Goal: Information Seeking & Learning: Learn about a topic

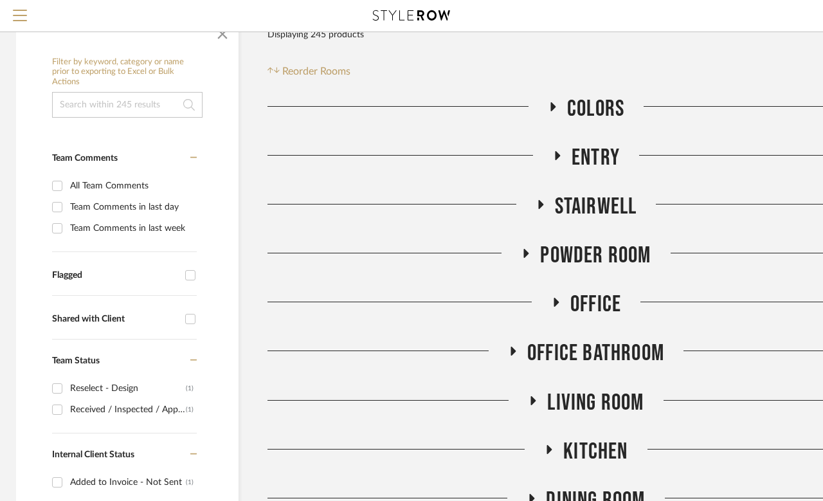
scroll to position [179, 3]
click at [559, 161] on icon at bounding box center [557, 156] width 15 height 10
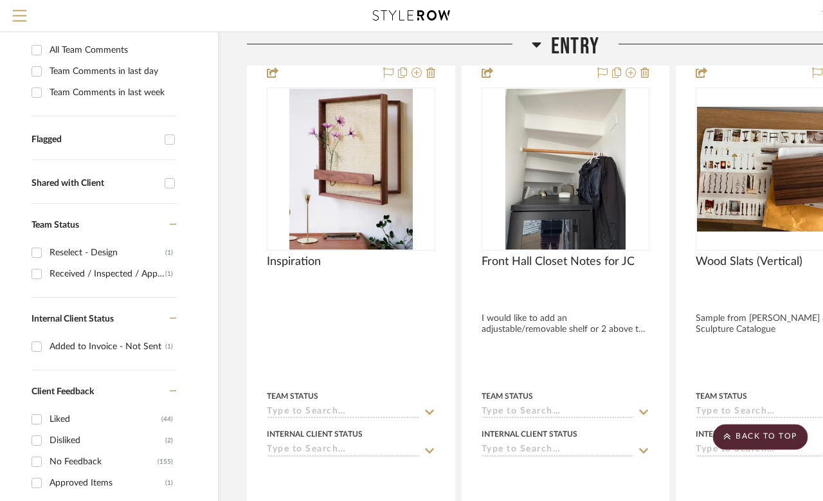
scroll to position [295, 28]
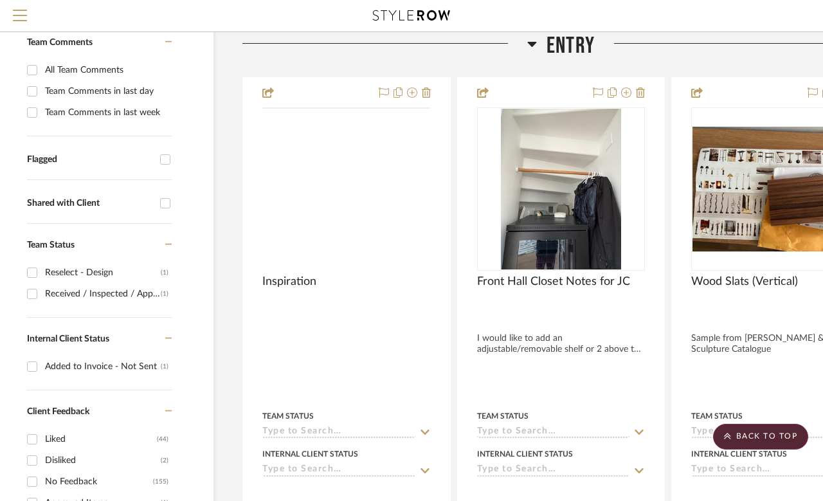
click at [0, 0] on img at bounding box center [0, 0] width 0 height 0
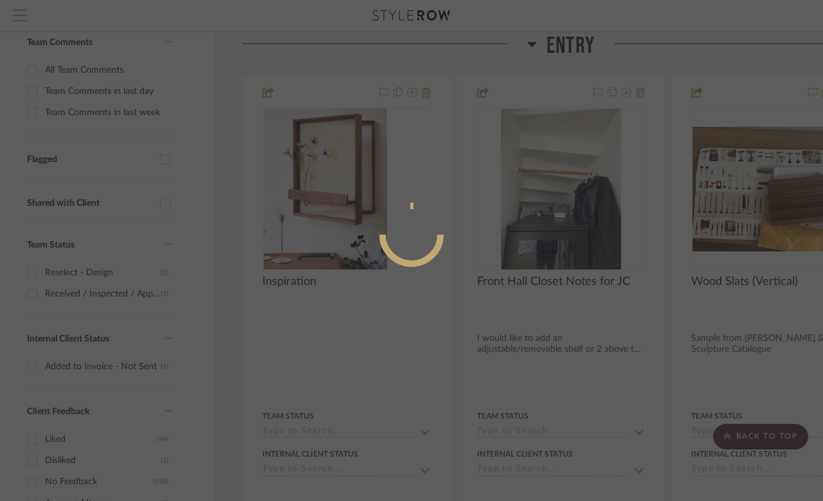
scroll to position [0, 0]
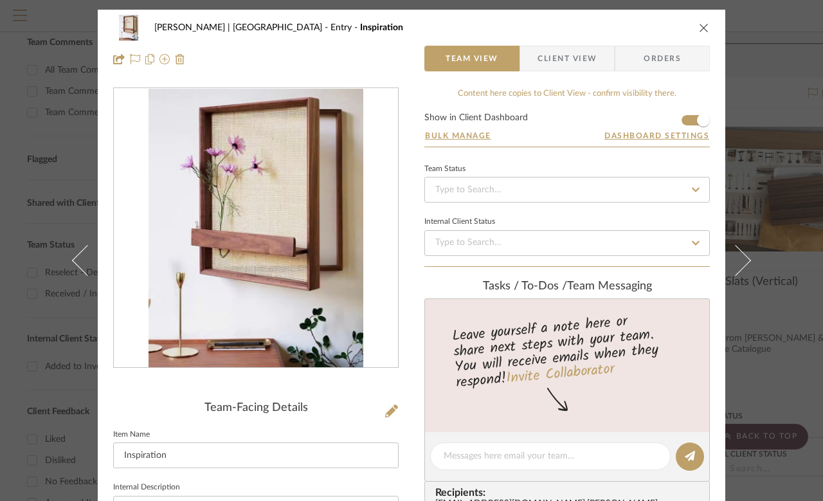
click at [788, 181] on div "[PERSON_NAME] | [GEOGRAPHIC_DATA] Entry Inspiration Team View Client View Order…" at bounding box center [411, 250] width 823 height 501
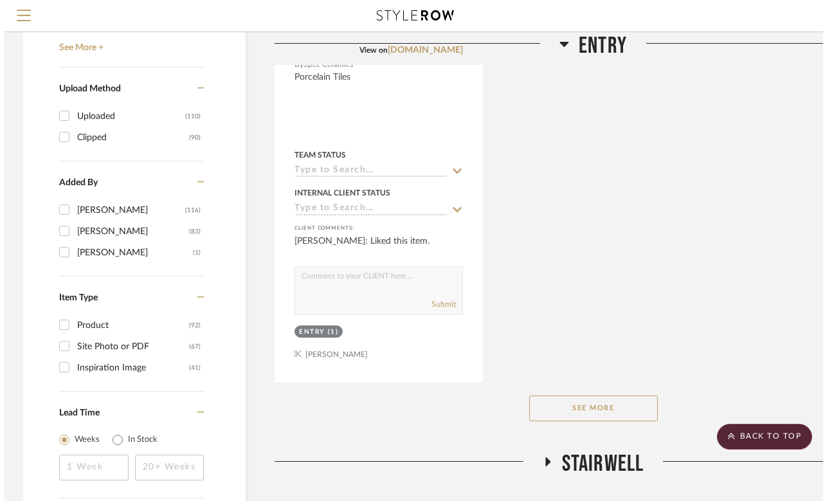
scroll to position [1725, 0]
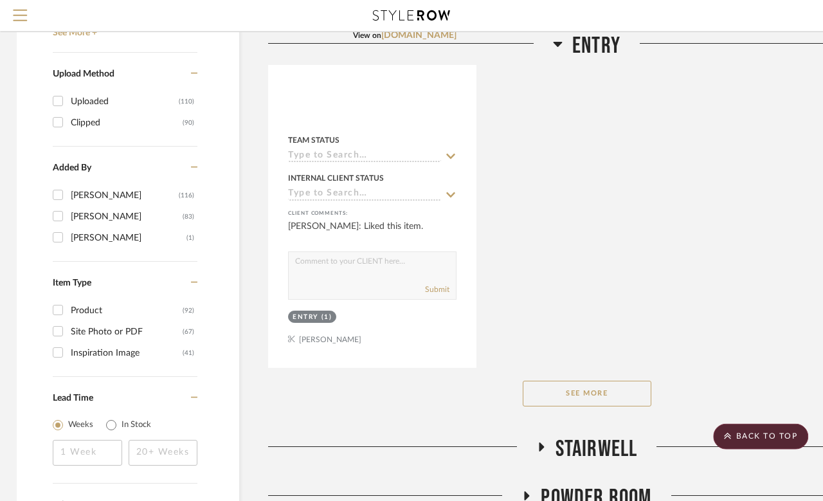
click at [624, 392] on button "See More" at bounding box center [587, 394] width 129 height 26
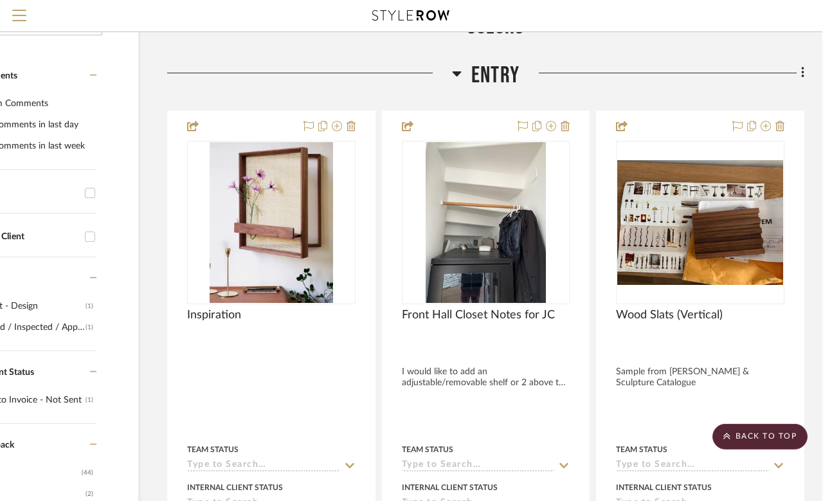
scroll to position [262, 103]
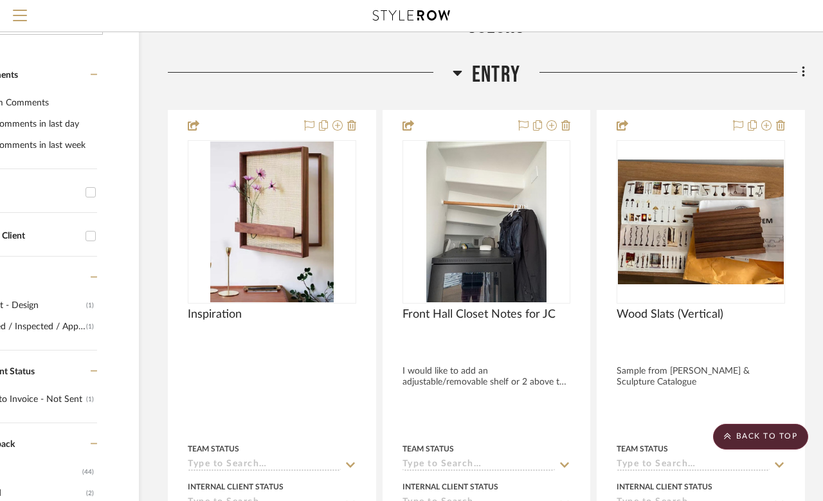
click at [459, 79] on icon at bounding box center [458, 72] width 10 height 15
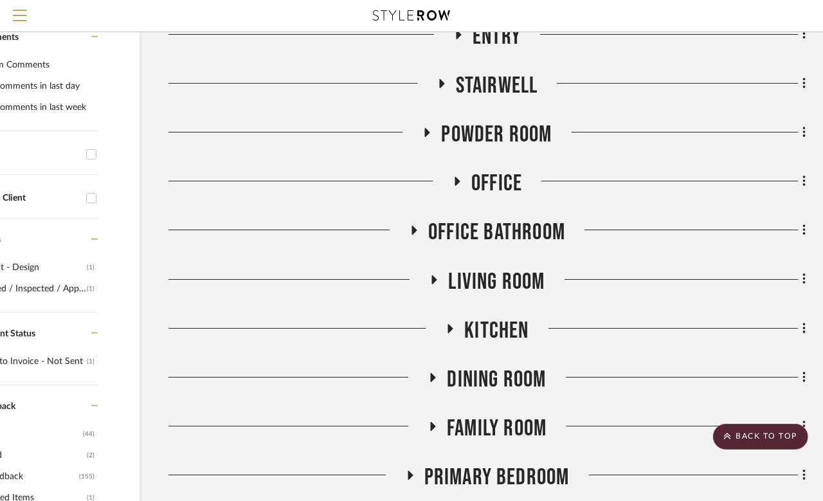
click at [406, 231] on icon at bounding box center [413, 231] width 15 height 10
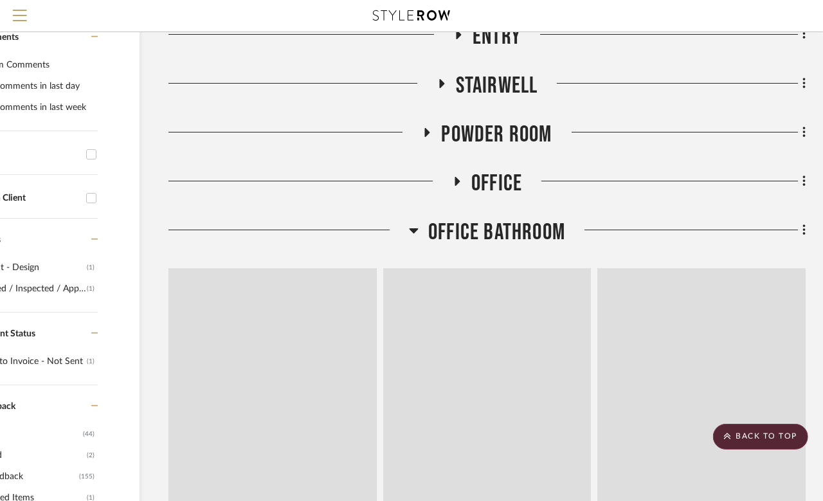
scroll to position [301, 103]
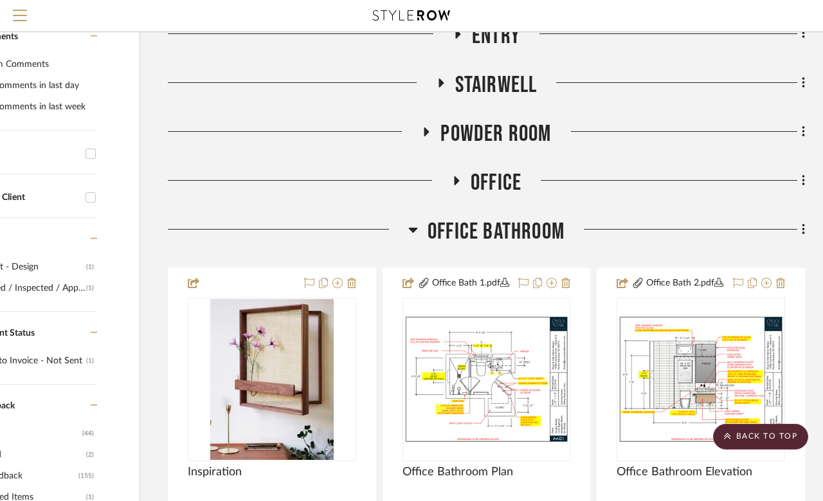
click at [0, 0] on img at bounding box center [0, 0] width 0 height 0
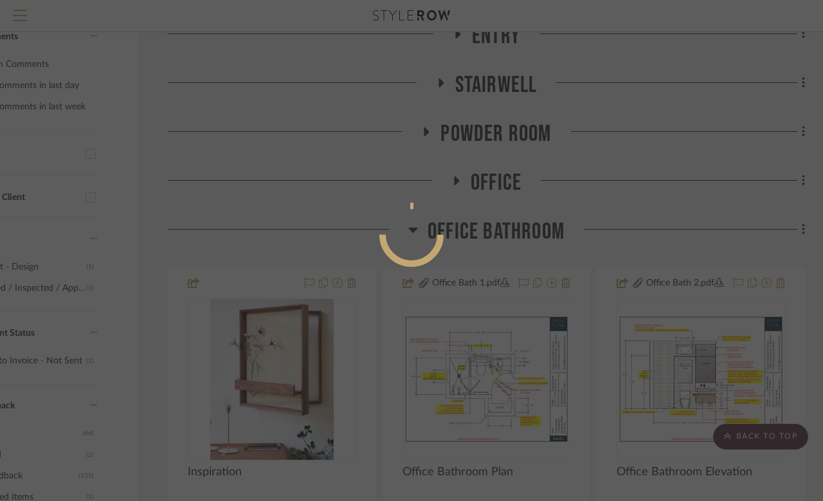
scroll to position [0, 0]
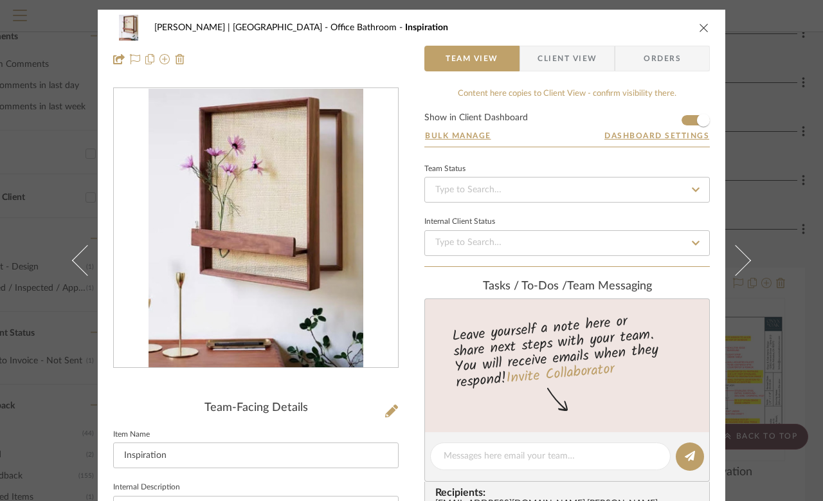
click at [39, 172] on div "[PERSON_NAME] | [GEOGRAPHIC_DATA] Office Bathroom Inspiration Team View Client …" at bounding box center [411, 250] width 823 height 501
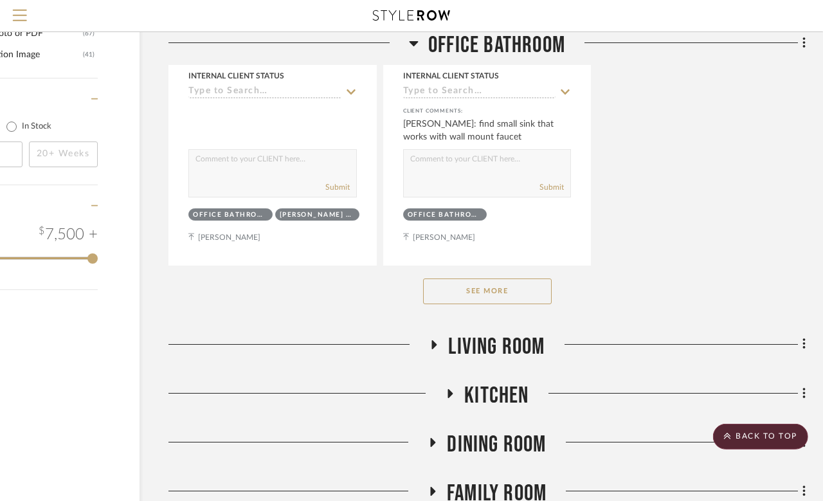
scroll to position [2014, 103]
click at [443, 284] on button "See More" at bounding box center [487, 291] width 129 height 26
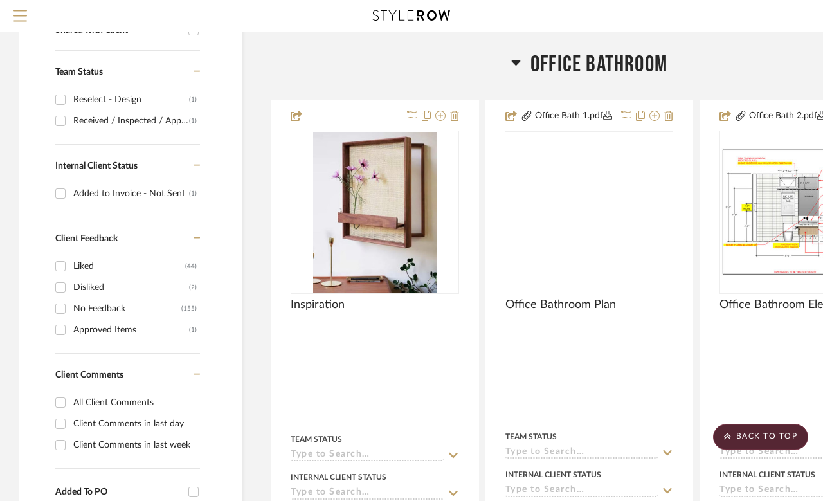
scroll to position [468, 0]
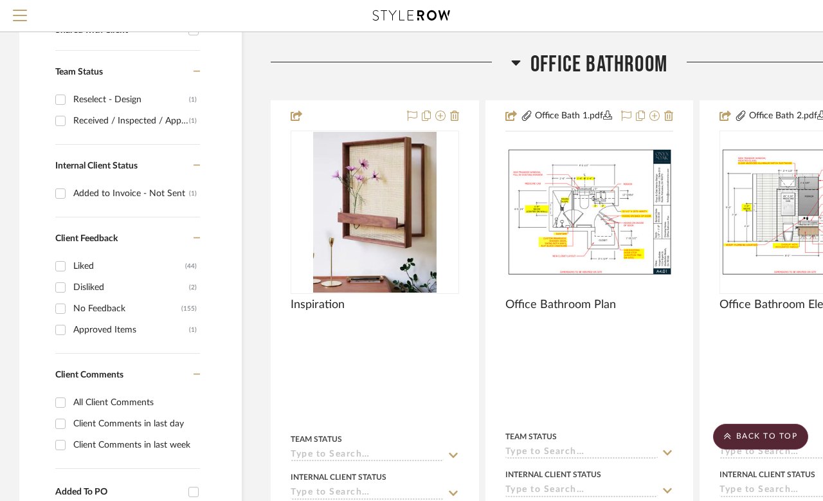
click at [0, 0] on img at bounding box center [0, 0] width 0 height 0
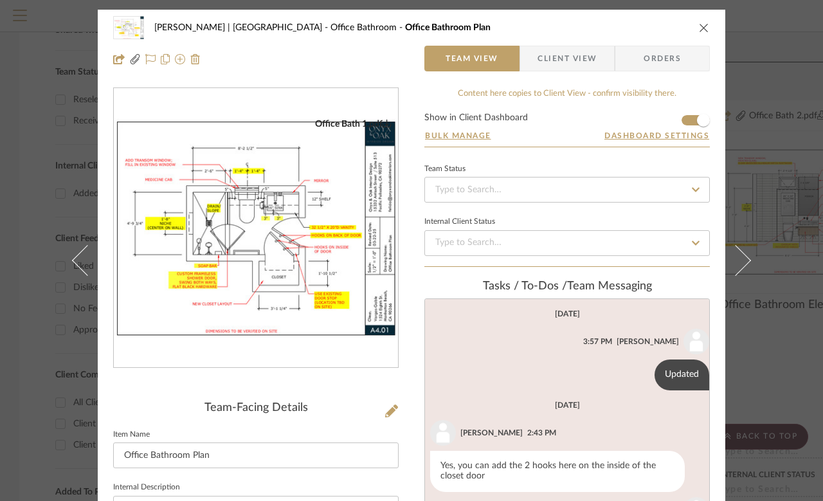
scroll to position [305, 0]
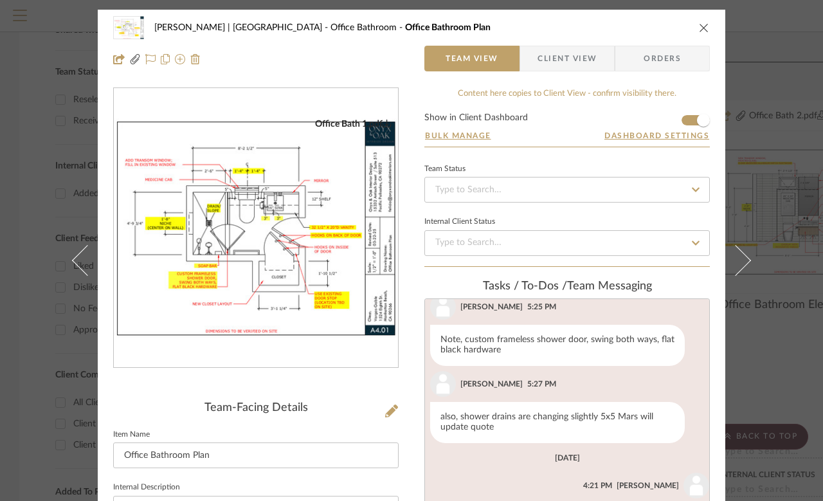
click at [265, 294] on img "0" at bounding box center [256, 228] width 284 height 220
click at [749, 275] on icon at bounding box center [735, 259] width 31 height 31
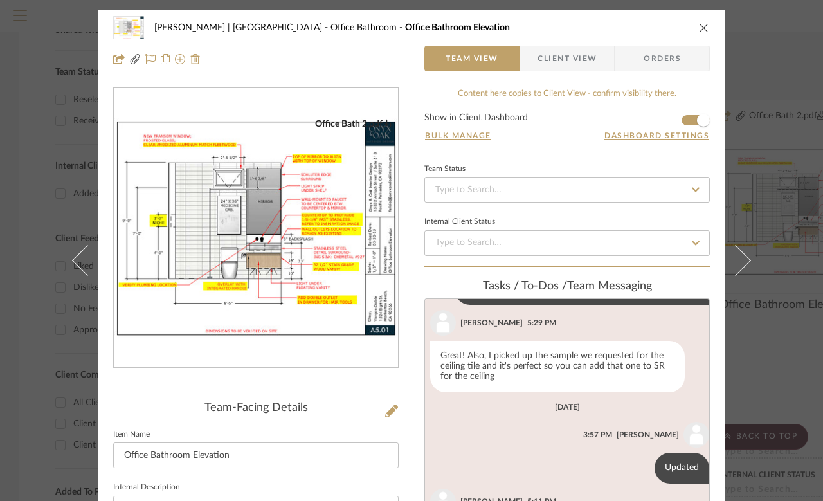
scroll to position [233, 0]
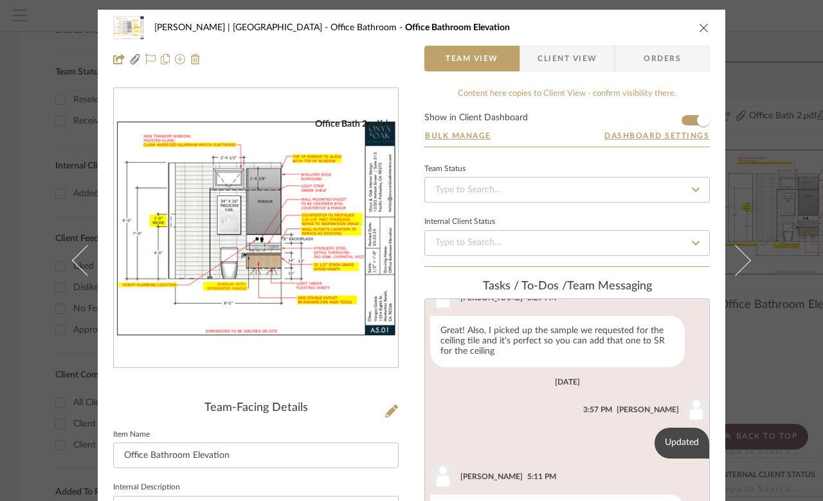
click at [743, 275] on icon at bounding box center [735, 259] width 31 height 31
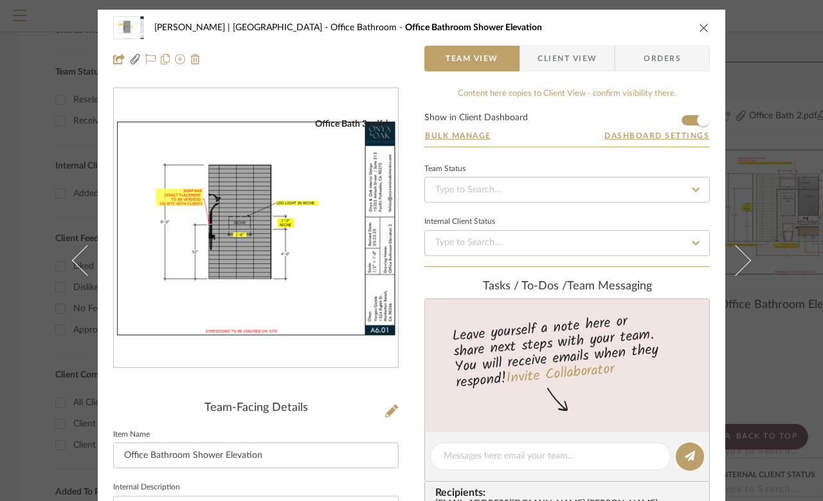
click at [293, 271] on img "0" at bounding box center [256, 228] width 284 height 220
click at [709, 25] on button "close" at bounding box center [704, 28] width 12 height 12
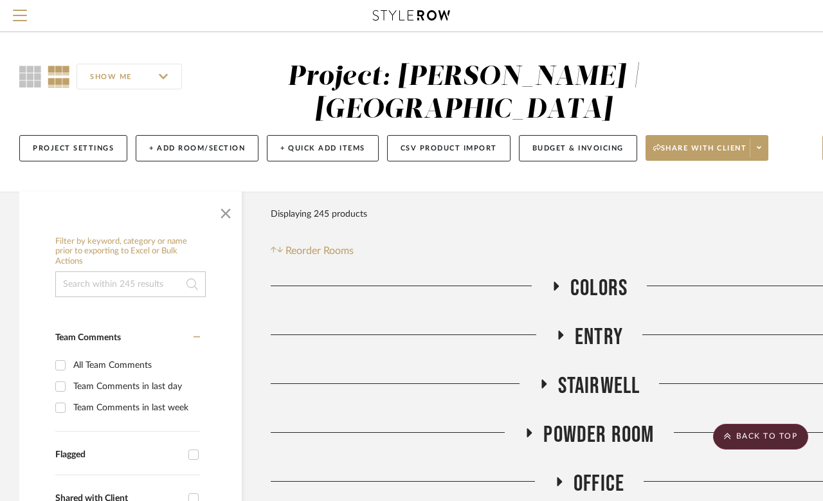
scroll to position [468, 0]
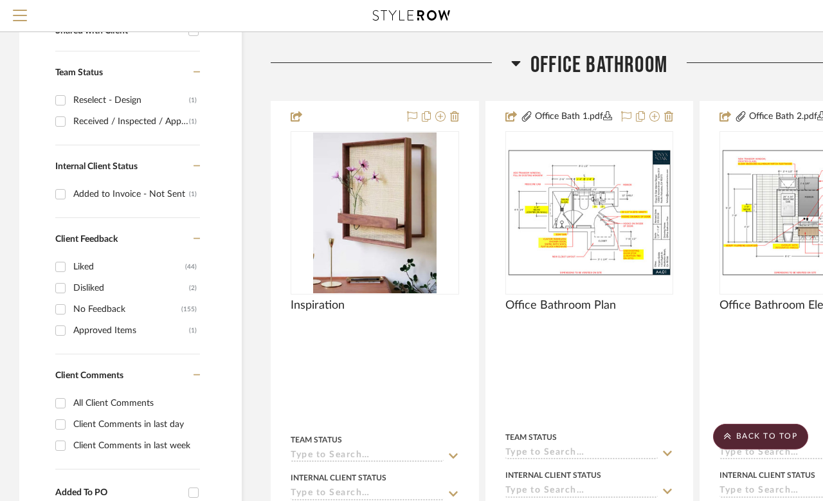
click at [518, 69] on icon at bounding box center [516, 62] width 10 height 15
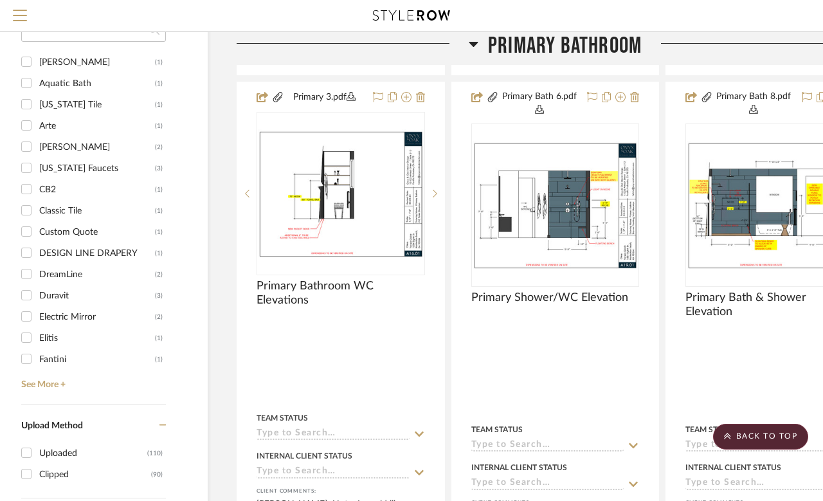
scroll to position [1363, 53]
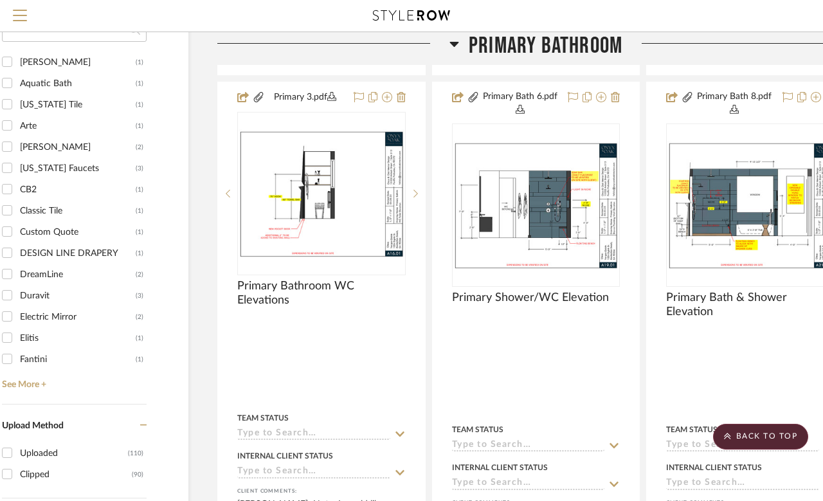
click at [751, 208] on img "0" at bounding box center [751, 205] width 166 height 128
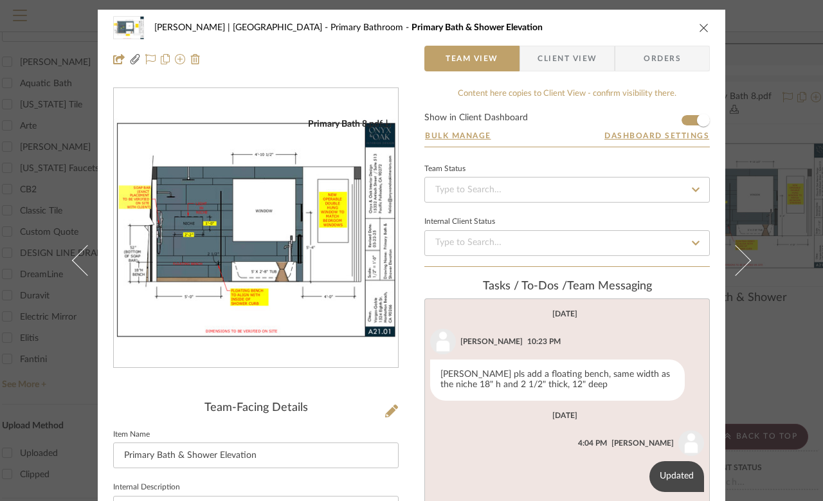
click at [77, 275] on icon at bounding box center [87, 259] width 31 height 31
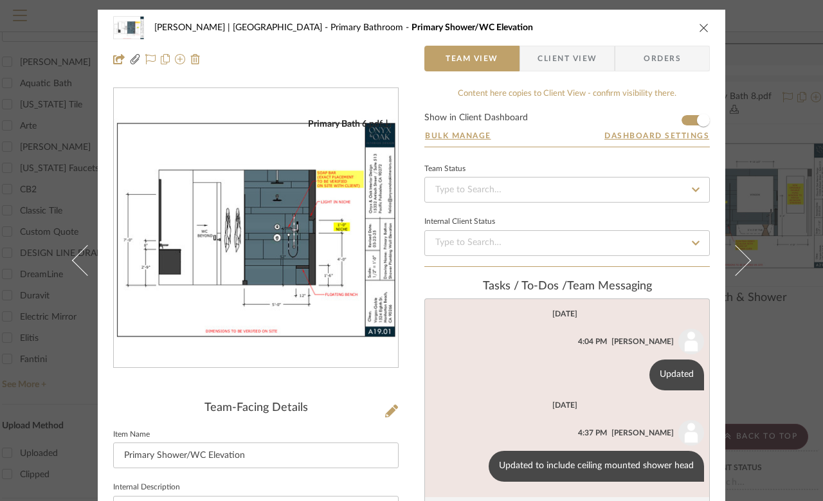
click at [745, 276] on button at bounding box center [743, 260] width 36 height 501
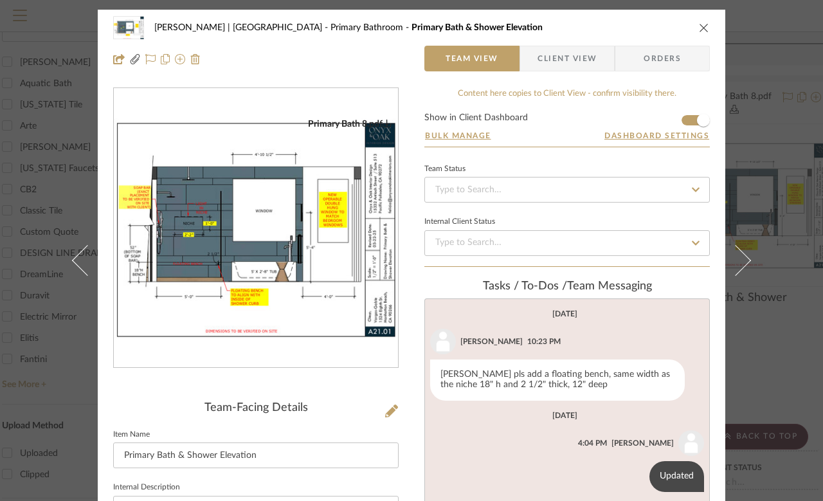
click at [743, 275] on icon at bounding box center [735, 259] width 31 height 31
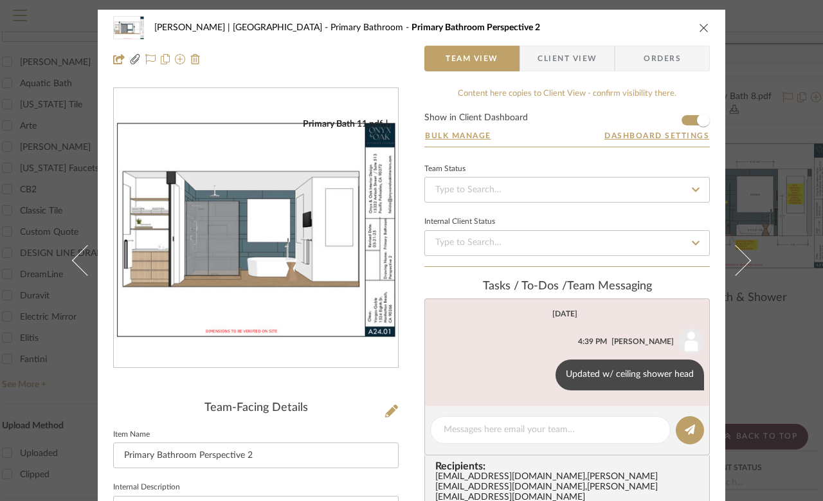
click at [699, 28] on icon "close" at bounding box center [704, 28] width 10 height 10
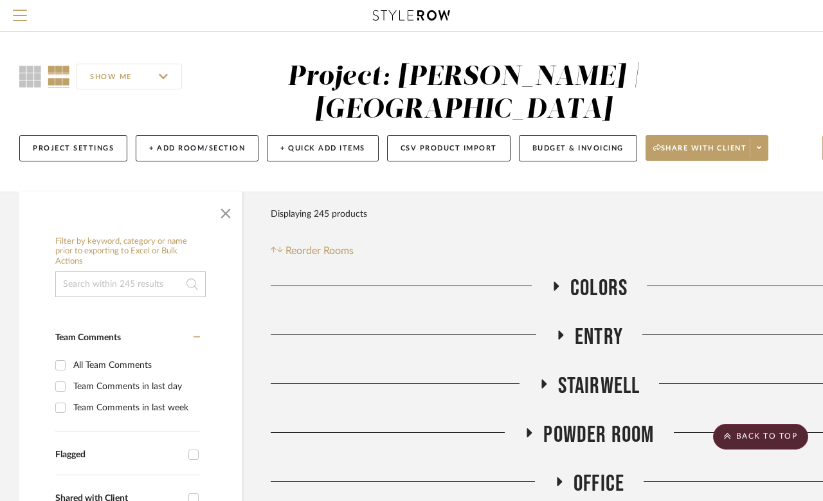
scroll to position [1362, 53]
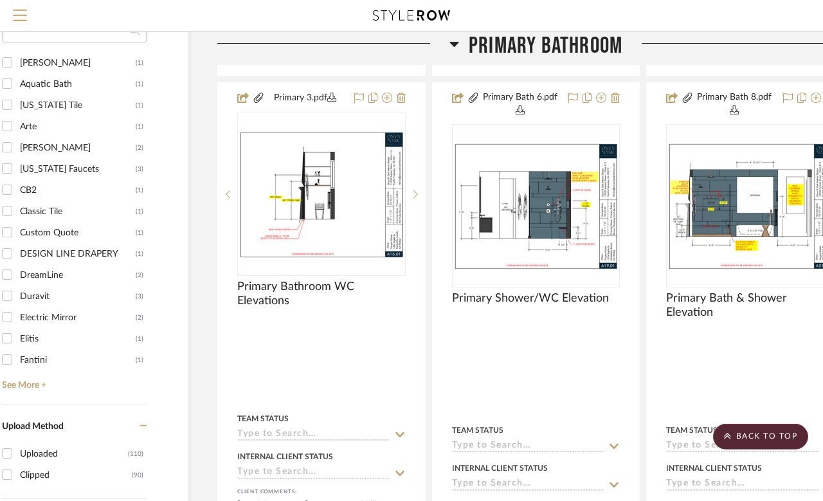
click at [453, 55] on fa-icon at bounding box center [455, 48] width 10 height 19
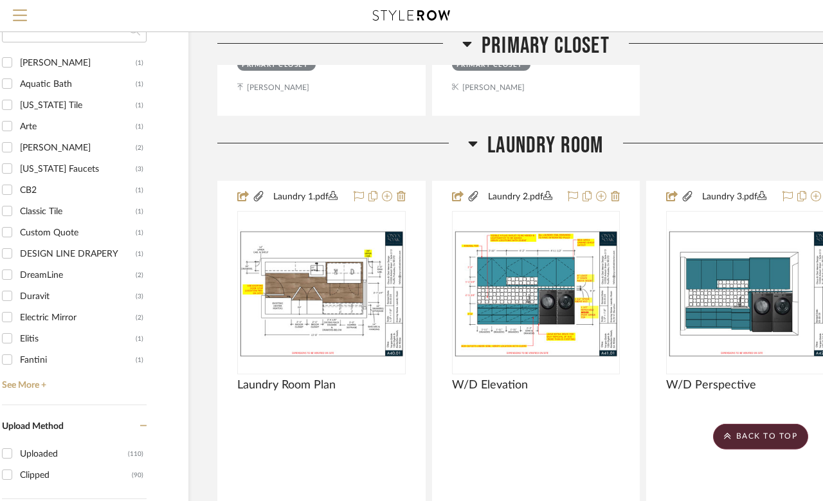
click at [483, 149] on h3 "Laundry Room" at bounding box center [535, 146] width 135 height 28
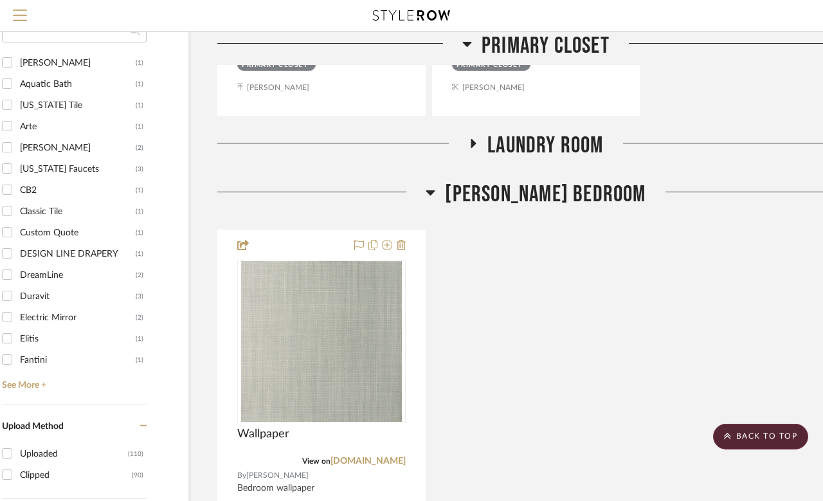
click at [468, 49] on icon at bounding box center [467, 43] width 10 height 15
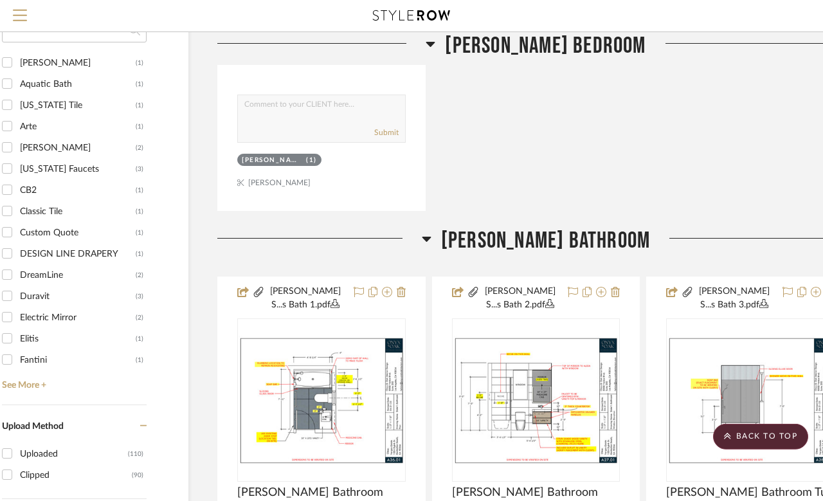
click at [432, 240] on icon at bounding box center [427, 238] width 10 height 15
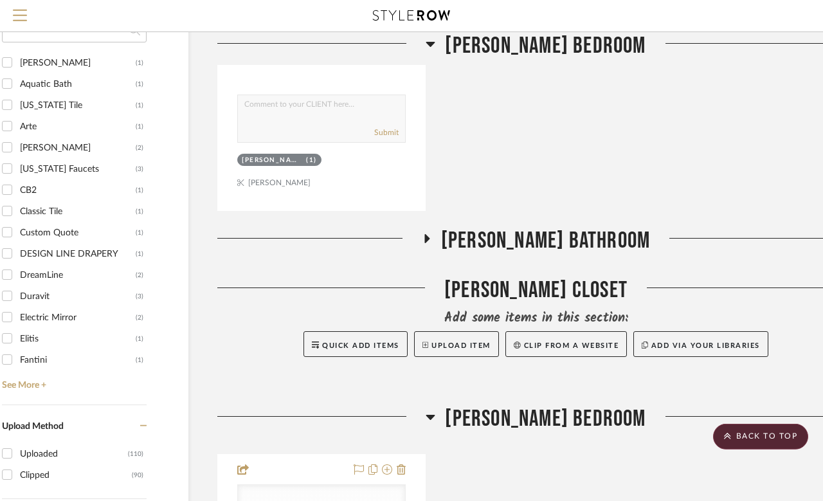
click at [435, 48] on icon at bounding box center [431, 43] width 10 height 15
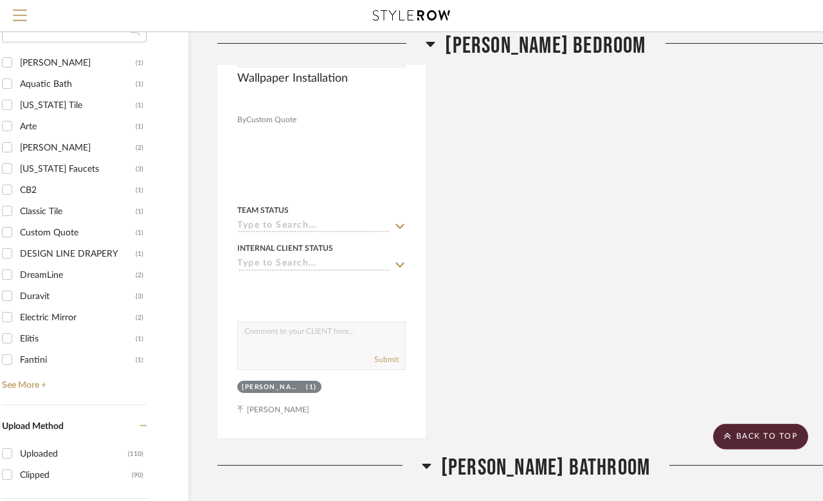
click at [435, 52] on fa-icon at bounding box center [431, 48] width 10 height 19
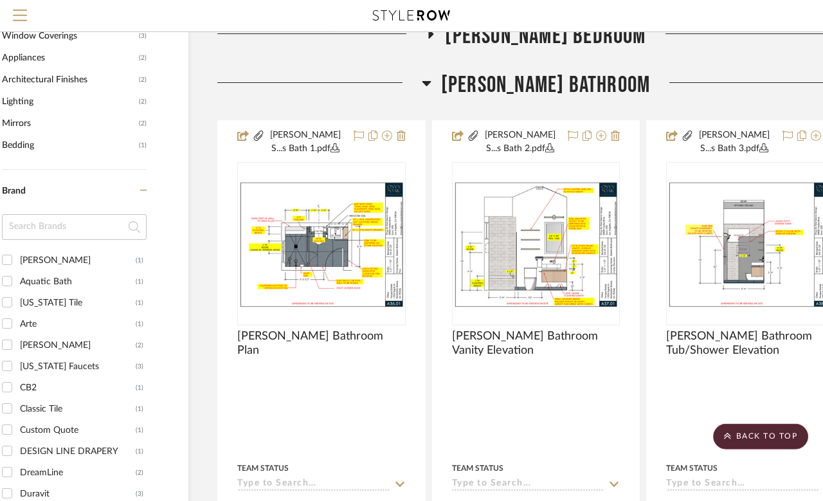
scroll to position [1165, 53]
click at [432, 88] on icon at bounding box center [427, 82] width 10 height 15
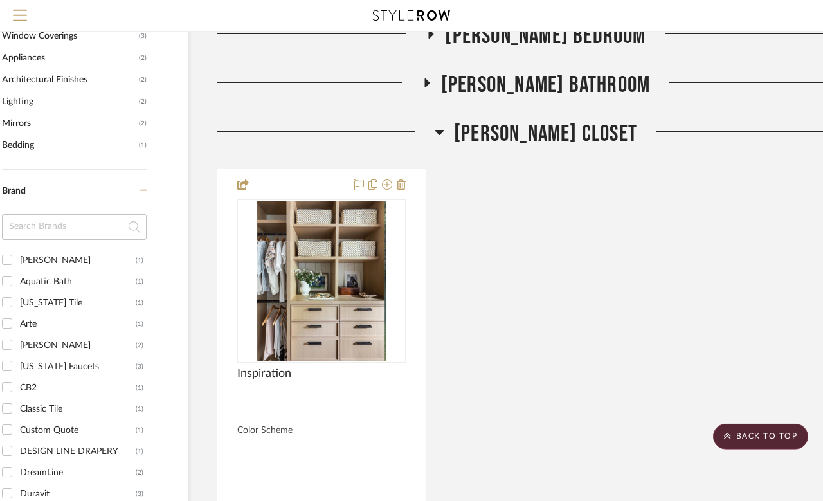
click at [444, 136] on icon at bounding box center [440, 131] width 10 height 15
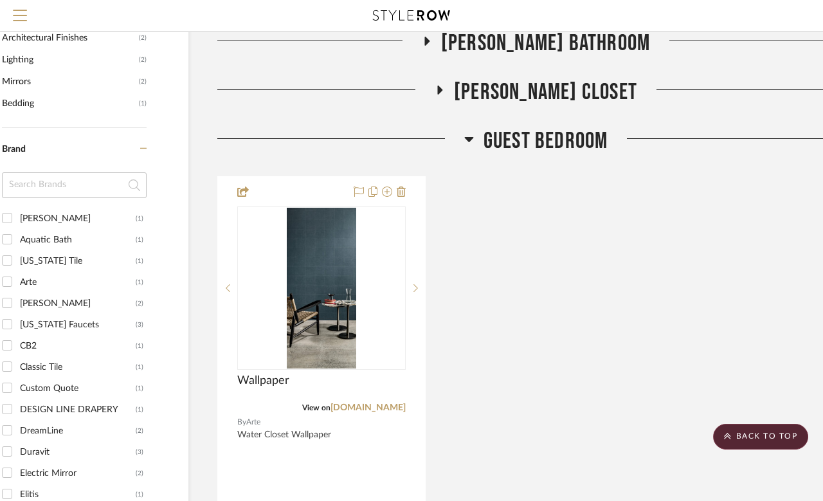
scroll to position [1210, 53]
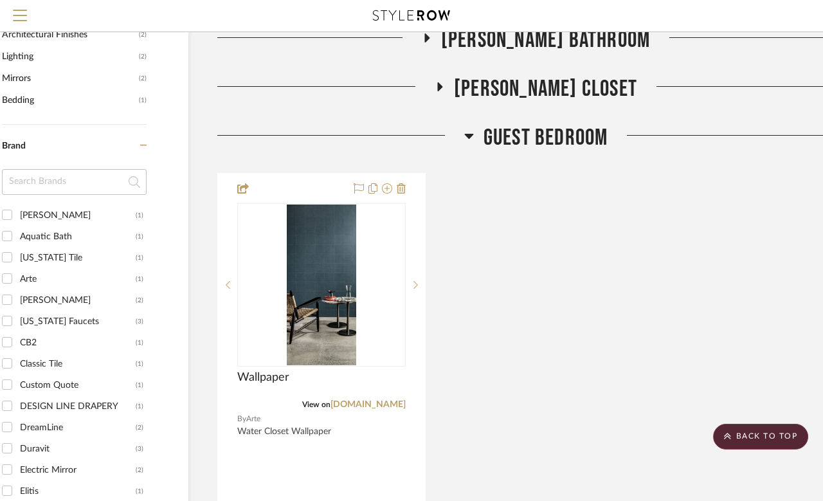
click at [466, 139] on icon at bounding box center [469, 135] width 10 height 15
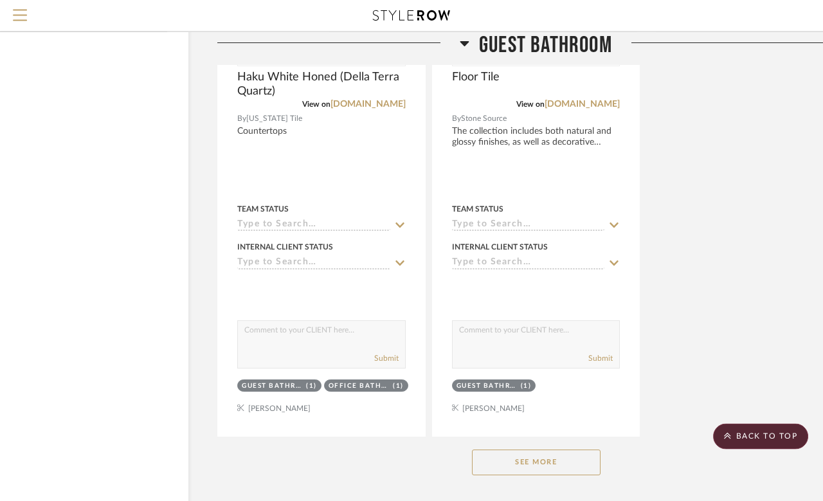
scroll to position [2725, 53]
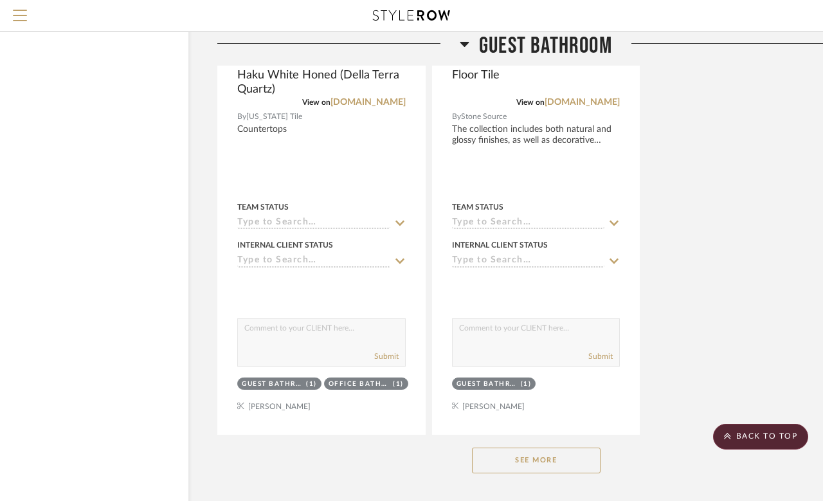
click at [569, 454] on button "See More" at bounding box center [536, 461] width 129 height 26
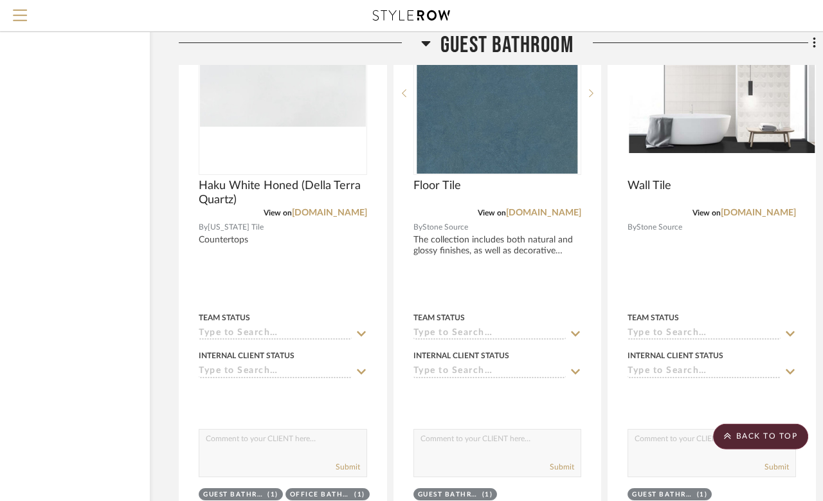
scroll to position [2615, 92]
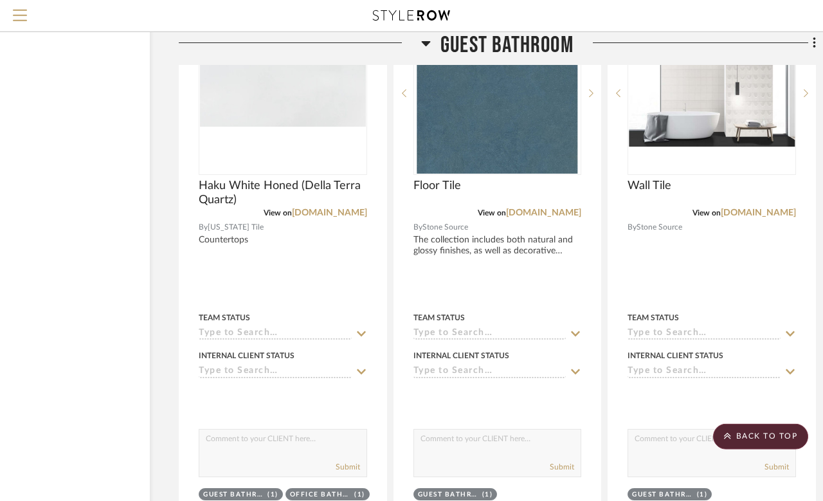
click at [807, 96] on div at bounding box center [805, 93] width 19 height 163
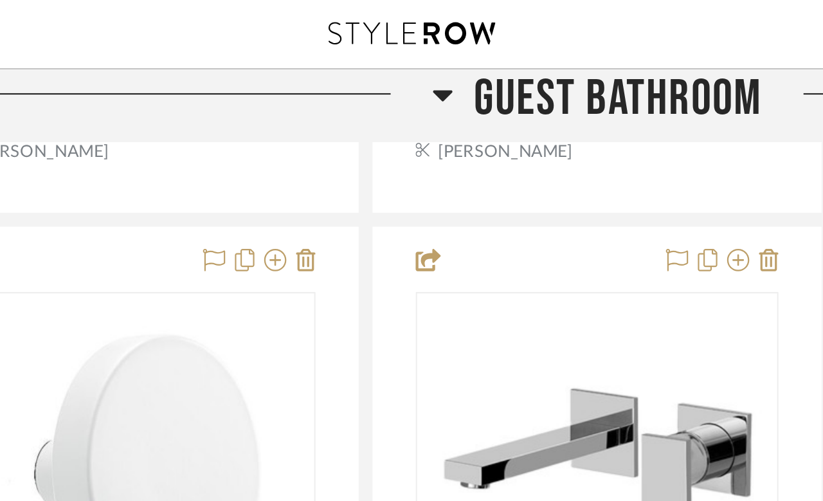
scroll to position [3062, 92]
